Goal: Information Seeking & Learning: Learn about a topic

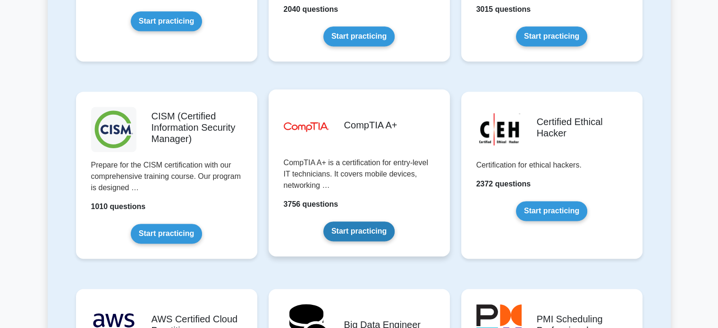
scroll to position [1369, 0]
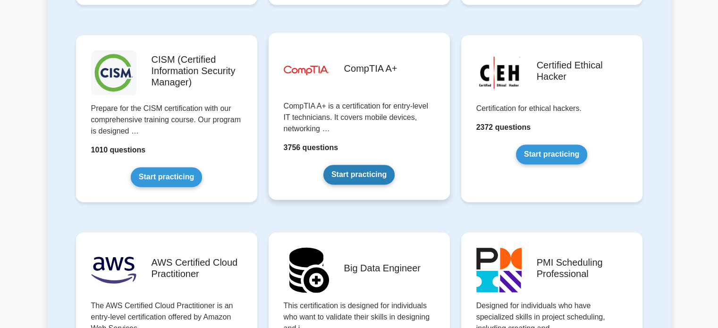
click at [357, 173] on link "Start practicing" at bounding box center [358, 175] width 71 height 20
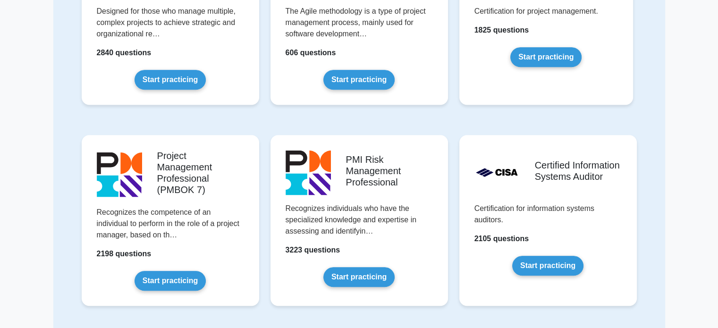
scroll to position [378, 0]
